Goal: Information Seeking & Learning: Learn about a topic

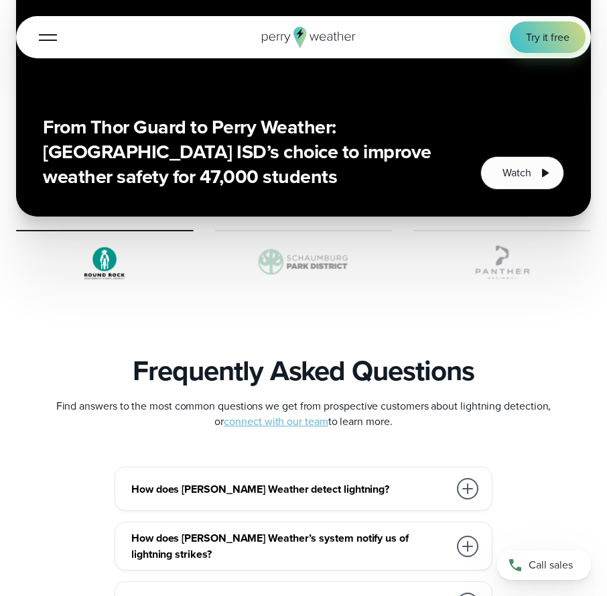
scroll to position [2547, 0]
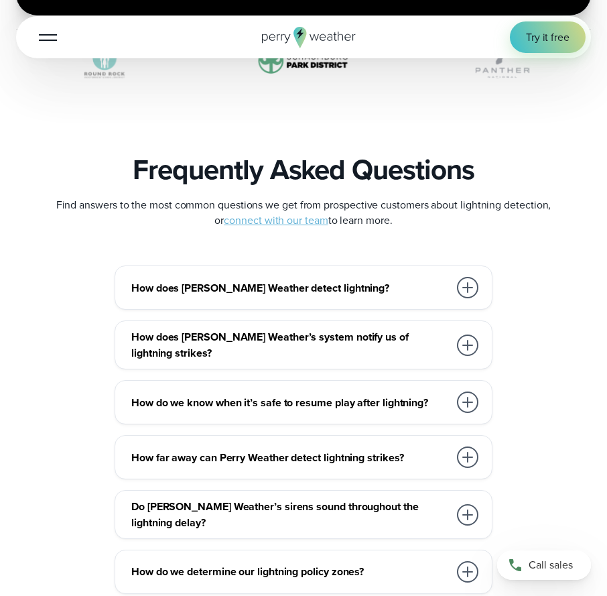
click at [464, 286] on div at bounding box center [467, 287] width 21 height 21
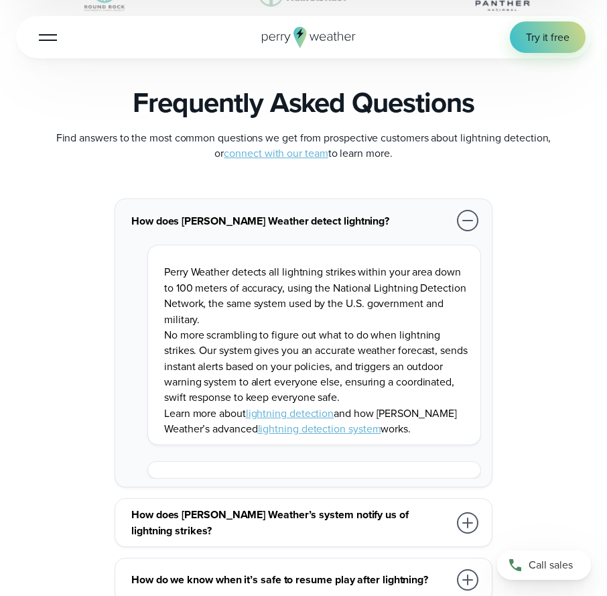
scroll to position [2681, 0]
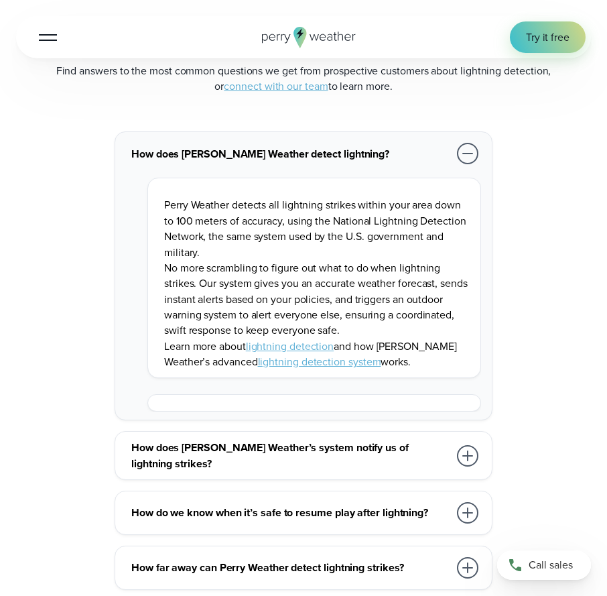
click at [322, 356] on link "lightning detection system" at bounding box center [319, 361] width 123 height 15
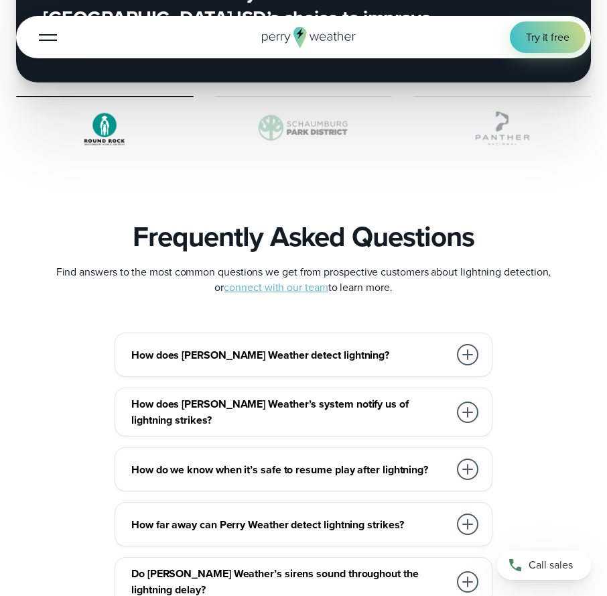
scroll to position [2614, 0]
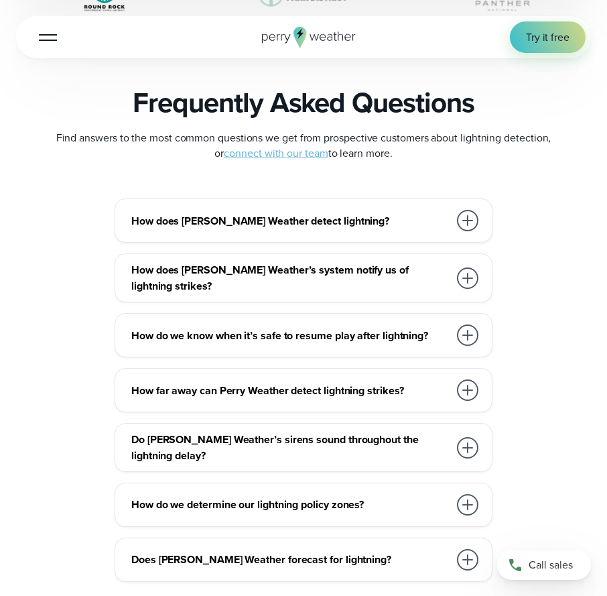
click at [469, 213] on div at bounding box center [467, 220] width 21 height 21
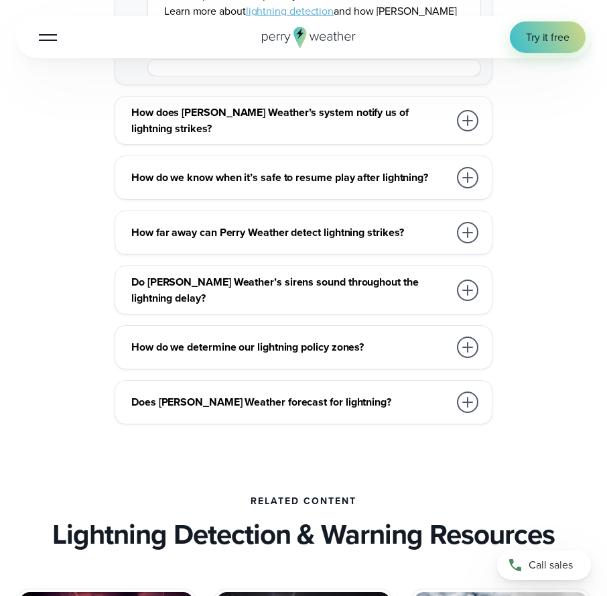
scroll to position [3083, 0]
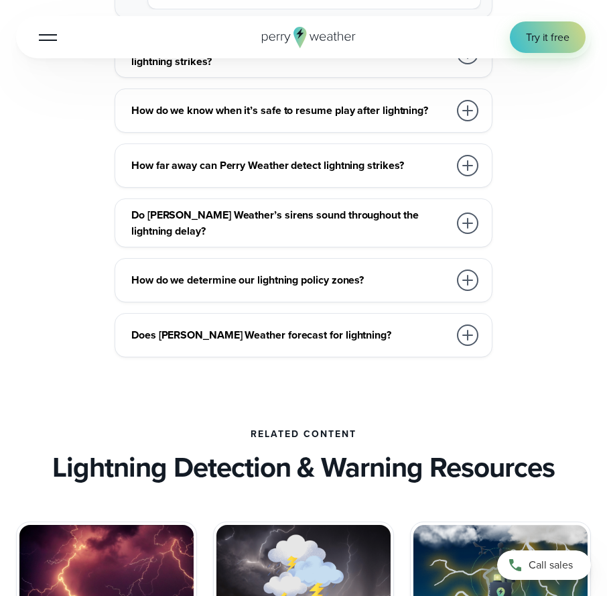
click at [461, 324] on div at bounding box center [467, 334] width 21 height 21
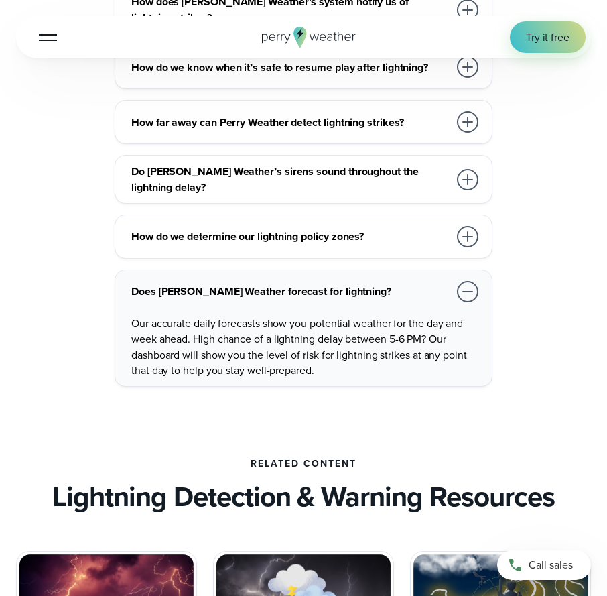
scroll to position [2815, 0]
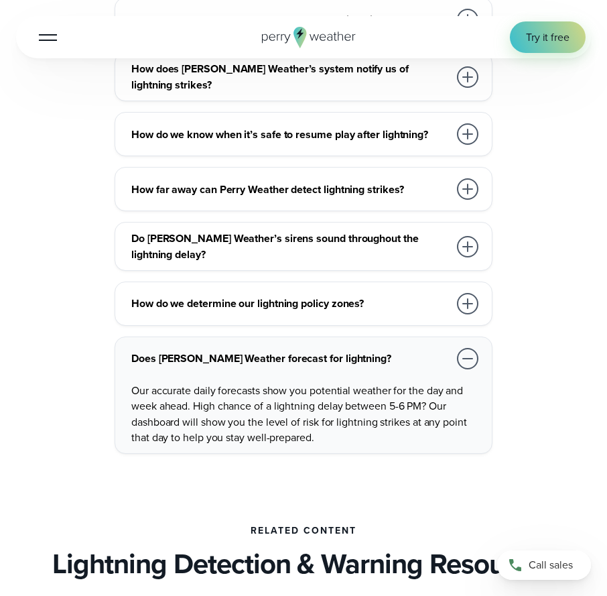
click at [473, 181] on div at bounding box center [467, 188] width 21 height 21
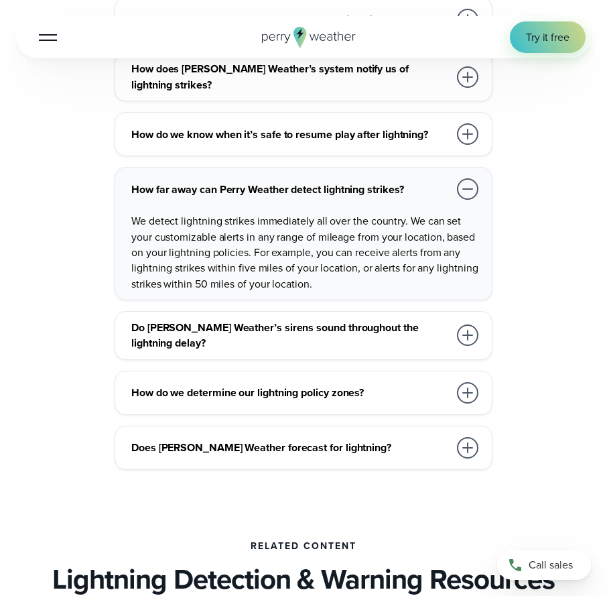
scroll to position [2748, 0]
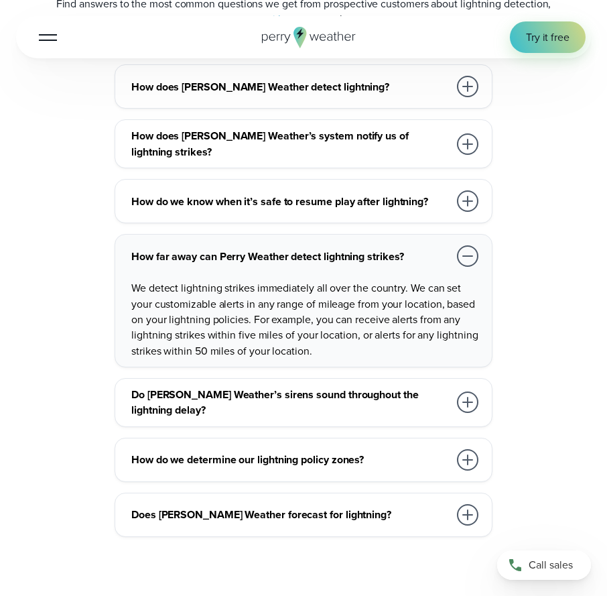
click at [460, 190] on div at bounding box center [467, 200] width 21 height 21
